Goal: Find specific page/section: Find specific page/section

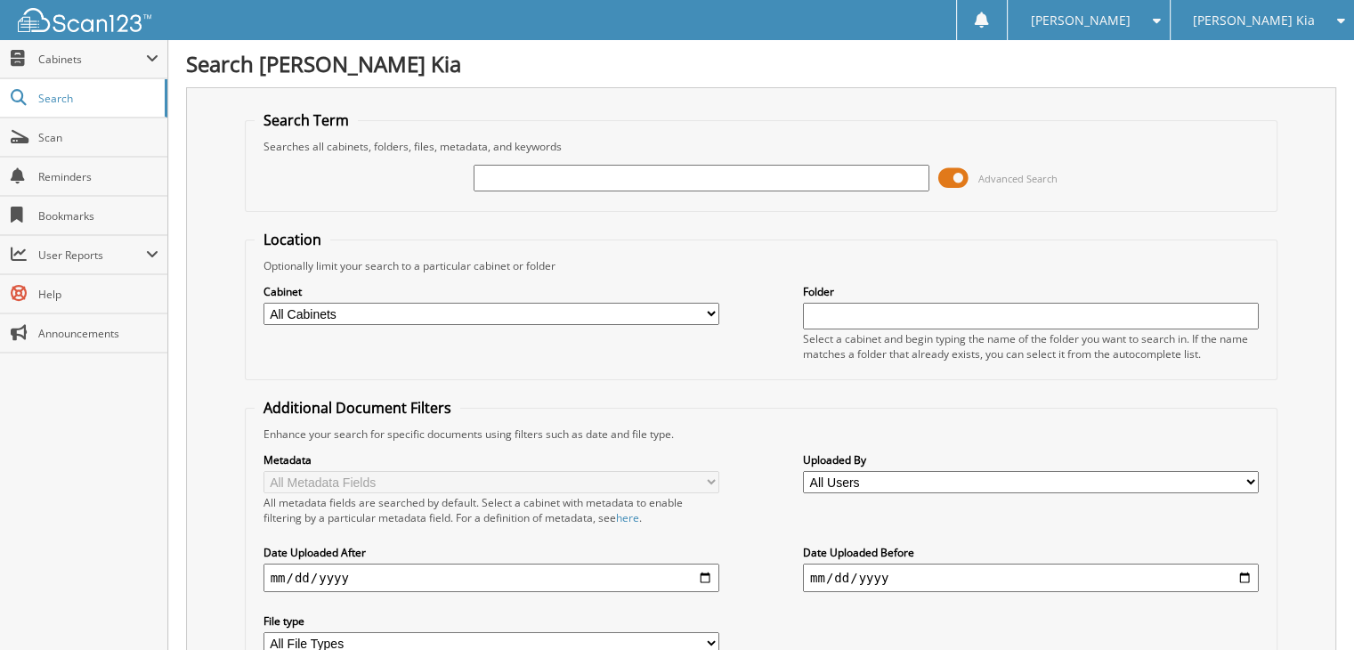
click at [734, 180] on input "text" at bounding box center [702, 178] width 456 height 27
click at [576, 179] on input "1314" at bounding box center [702, 178] width 456 height 27
type input "134241"
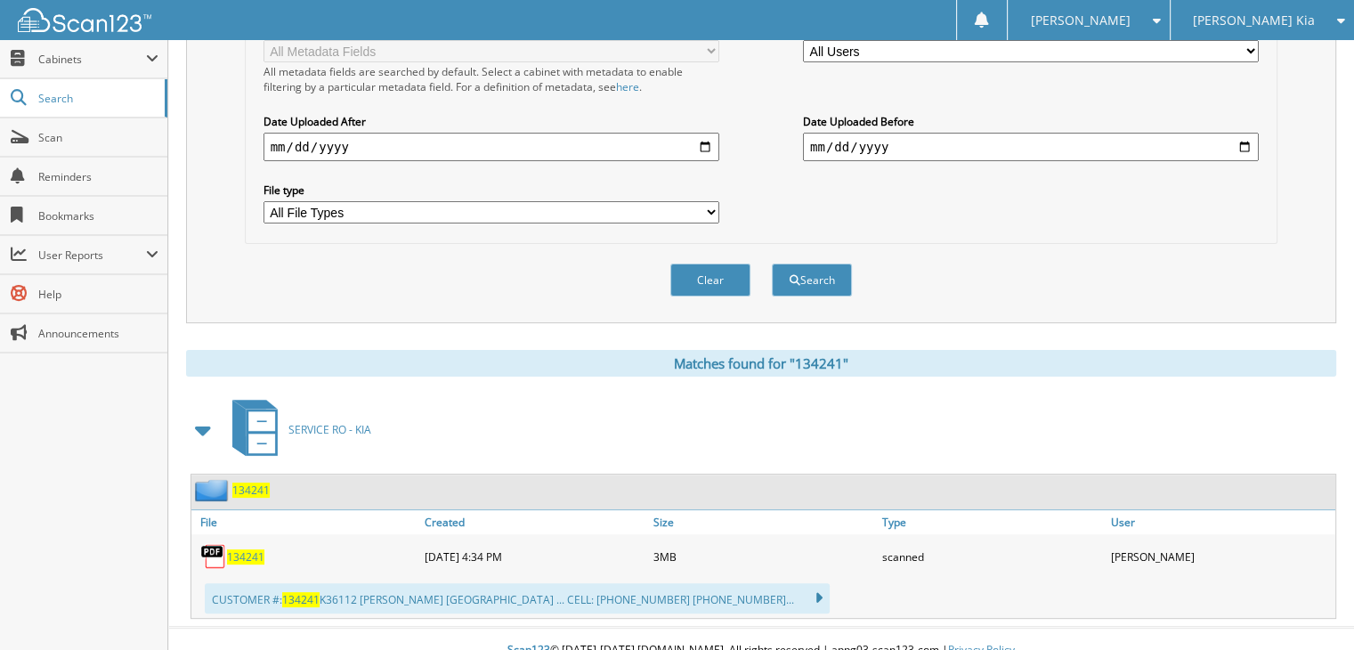
scroll to position [435, 0]
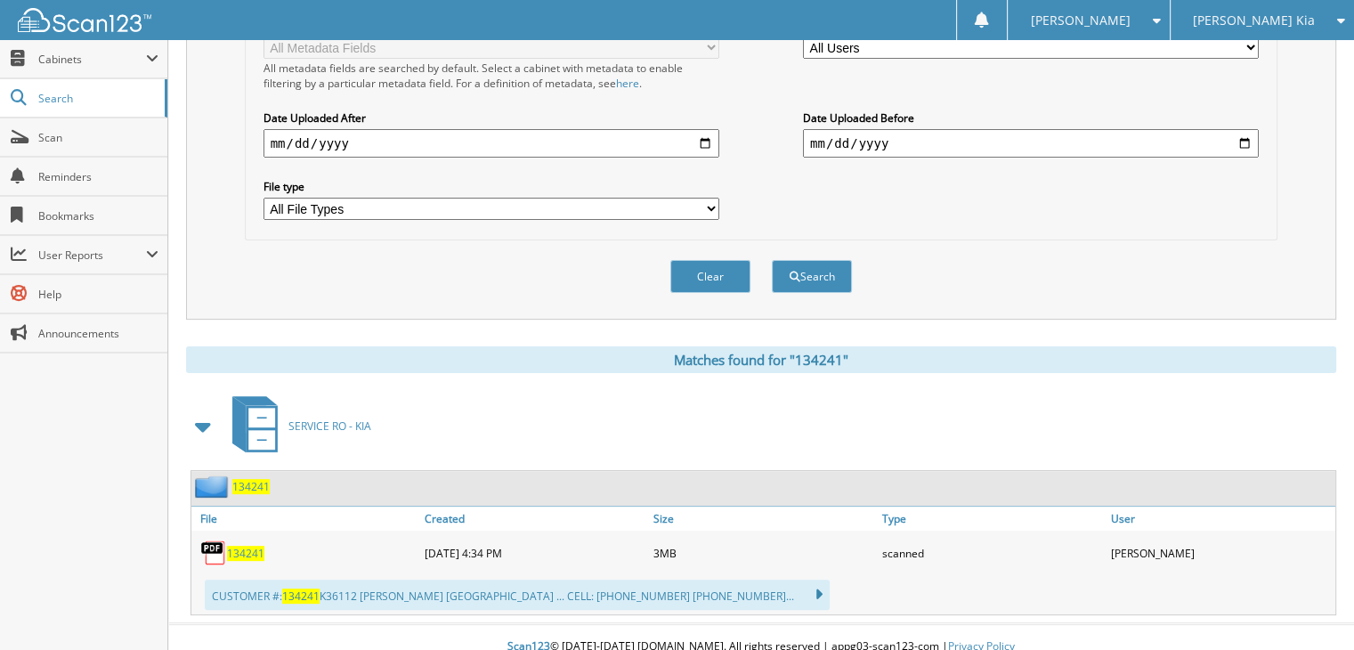
click at [249, 479] on span "134241" at bounding box center [250, 486] width 37 height 15
